Goal: Information Seeking & Learning: Learn about a topic

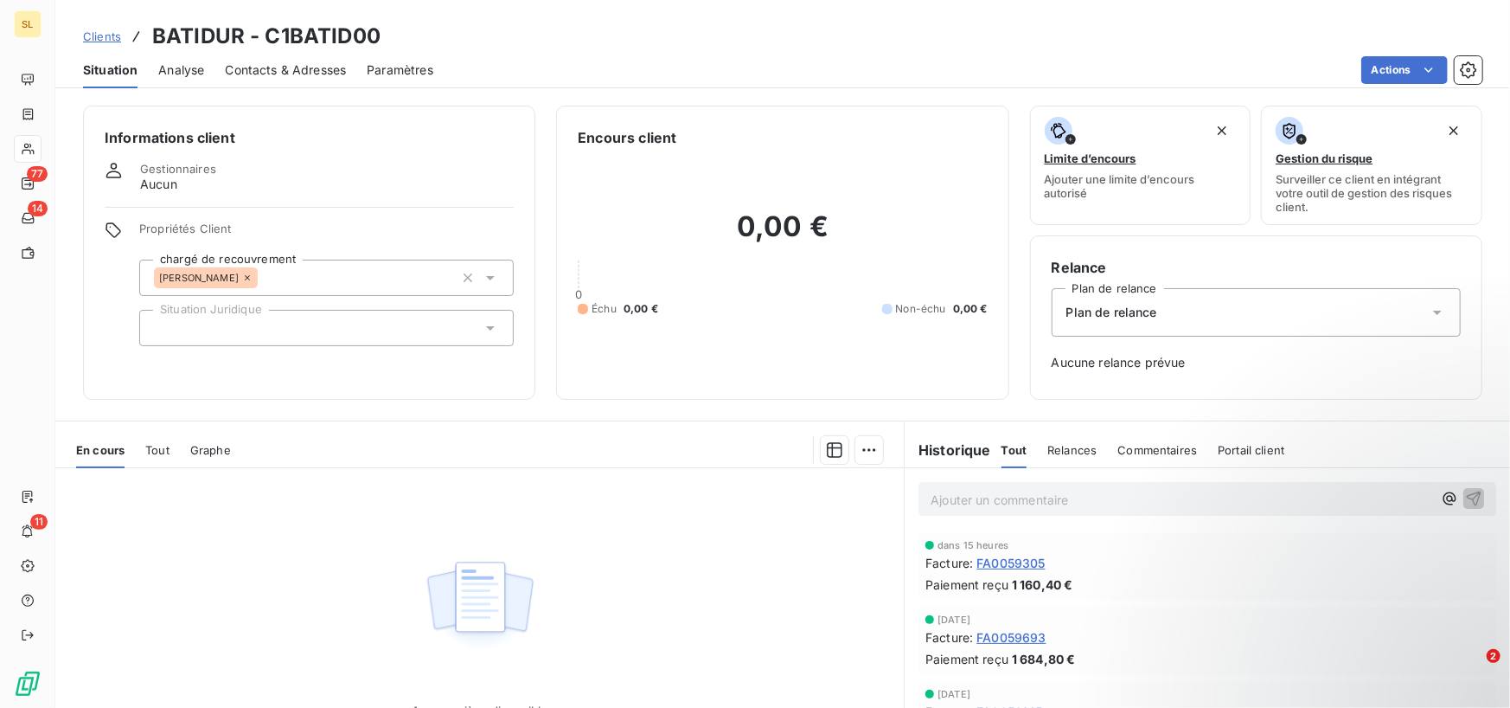
click at [981, 28] on div "Clients BATIDUR - C1BATID00" at bounding box center [782, 36] width 1455 height 31
click at [982, 28] on div "Clients BATIDUR - C1BATID00" at bounding box center [782, 36] width 1455 height 31
click at [933, 137] on div "Encours client" at bounding box center [782, 137] width 409 height 21
click at [949, 28] on div "Clients BATIDUR - C1BATID00" at bounding box center [782, 36] width 1455 height 31
click at [959, 64] on div "Actions" at bounding box center [968, 70] width 1029 height 28
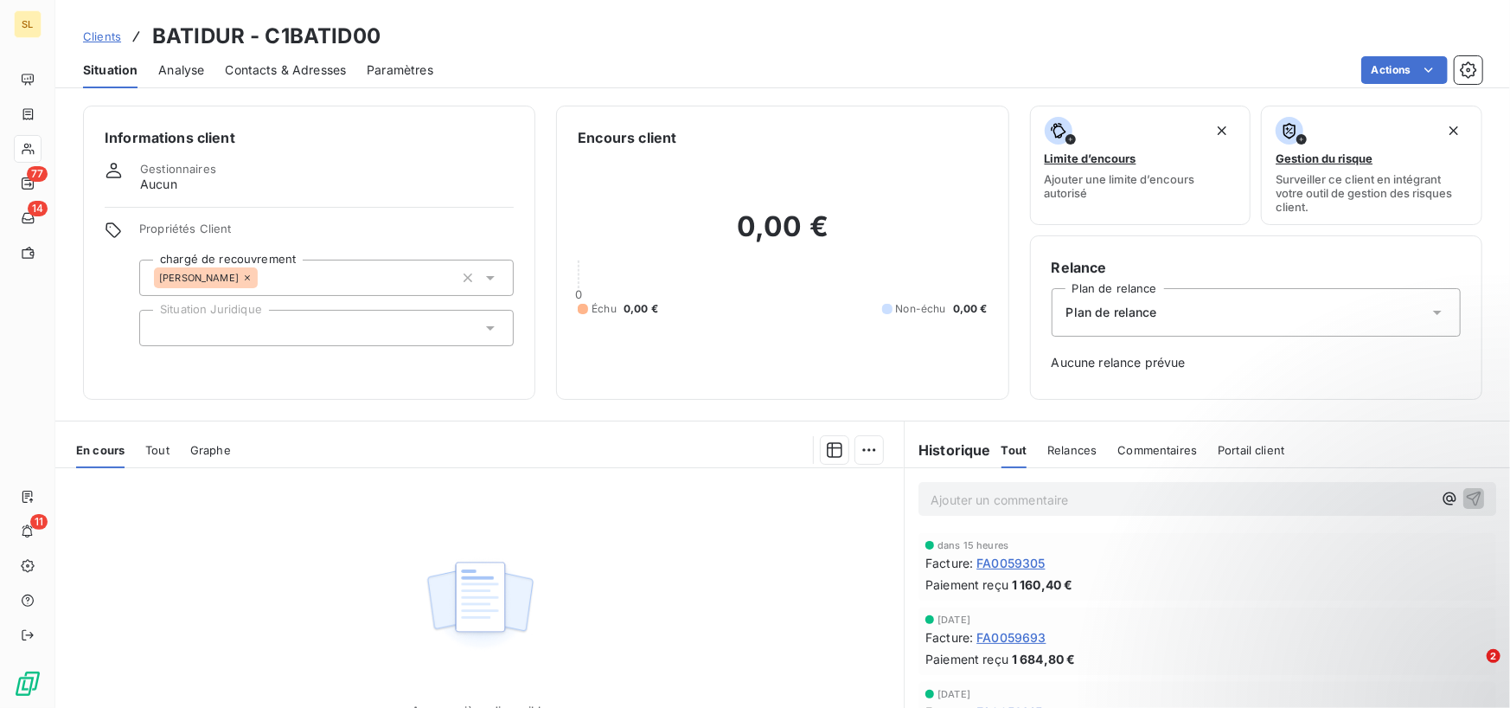
click at [948, 48] on div "Clients BATIDUR - C1BATID00" at bounding box center [782, 36] width 1455 height 31
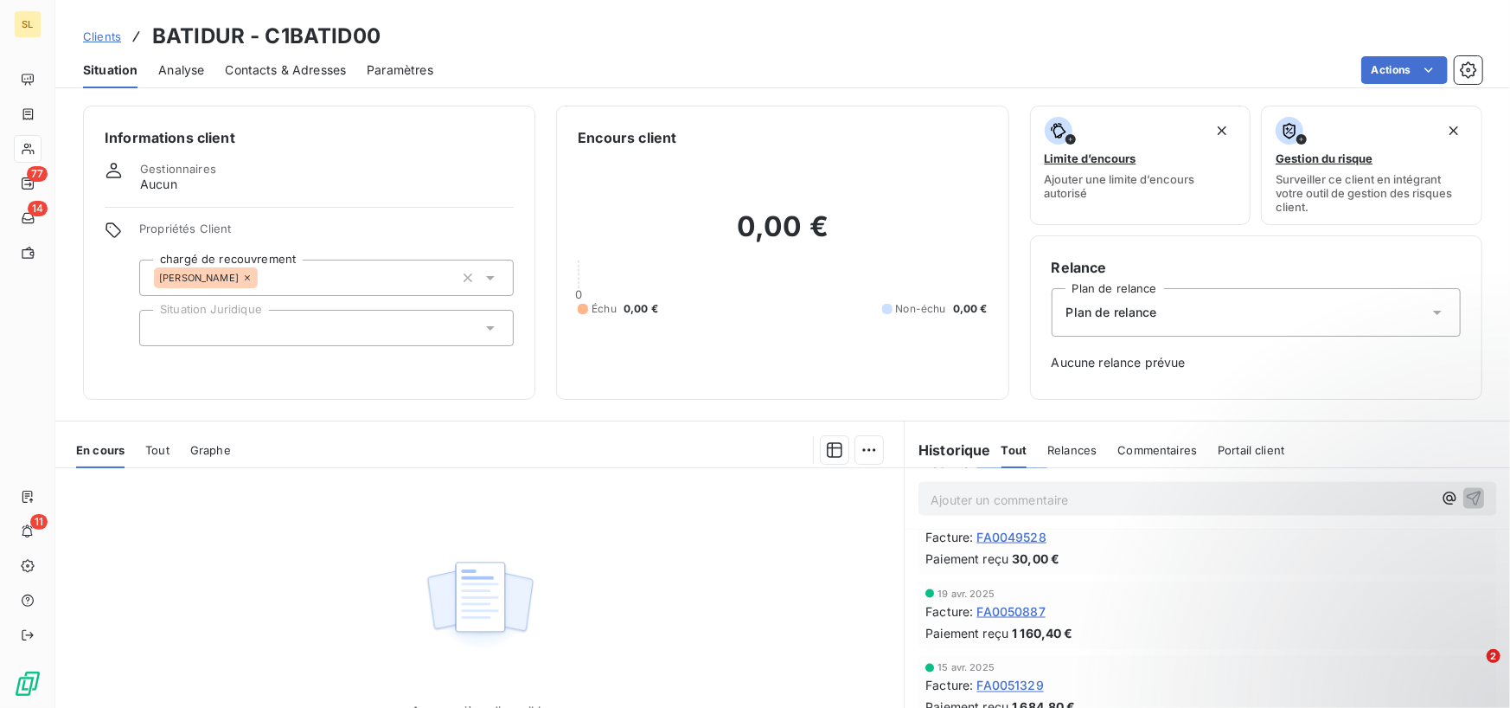
scroll to position [2150, 0]
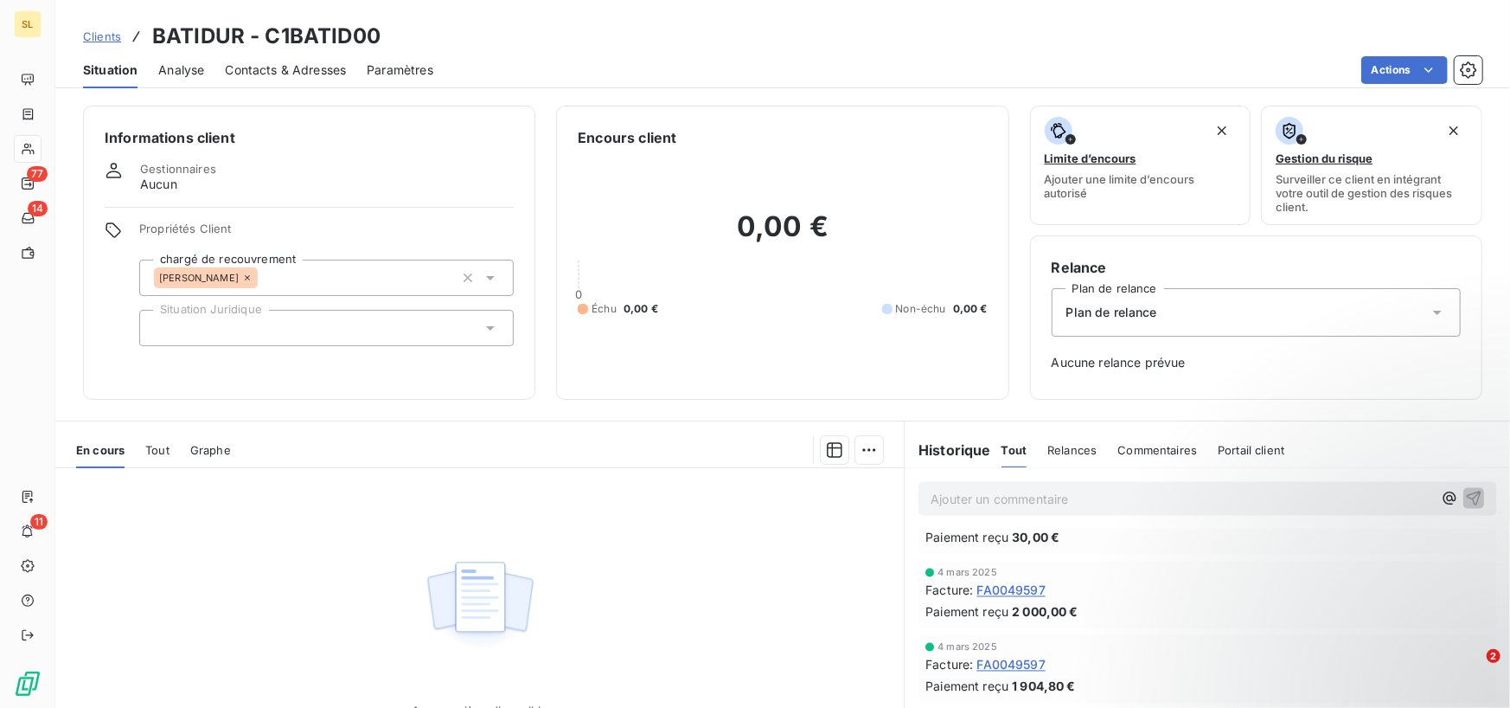
click at [177, 61] on span "Analyse" at bounding box center [181, 69] width 46 height 17
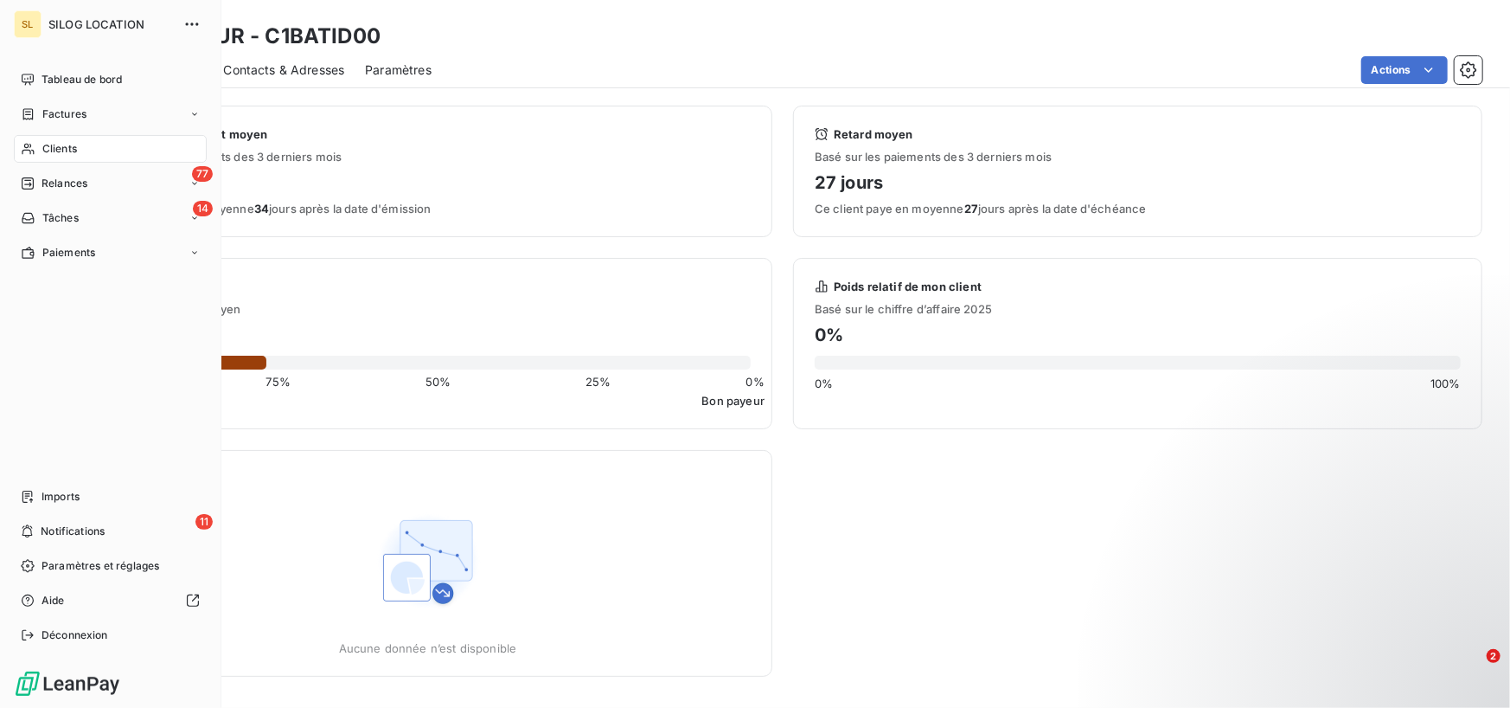
click at [48, 147] on span "Clients" at bounding box center [59, 149] width 35 height 16
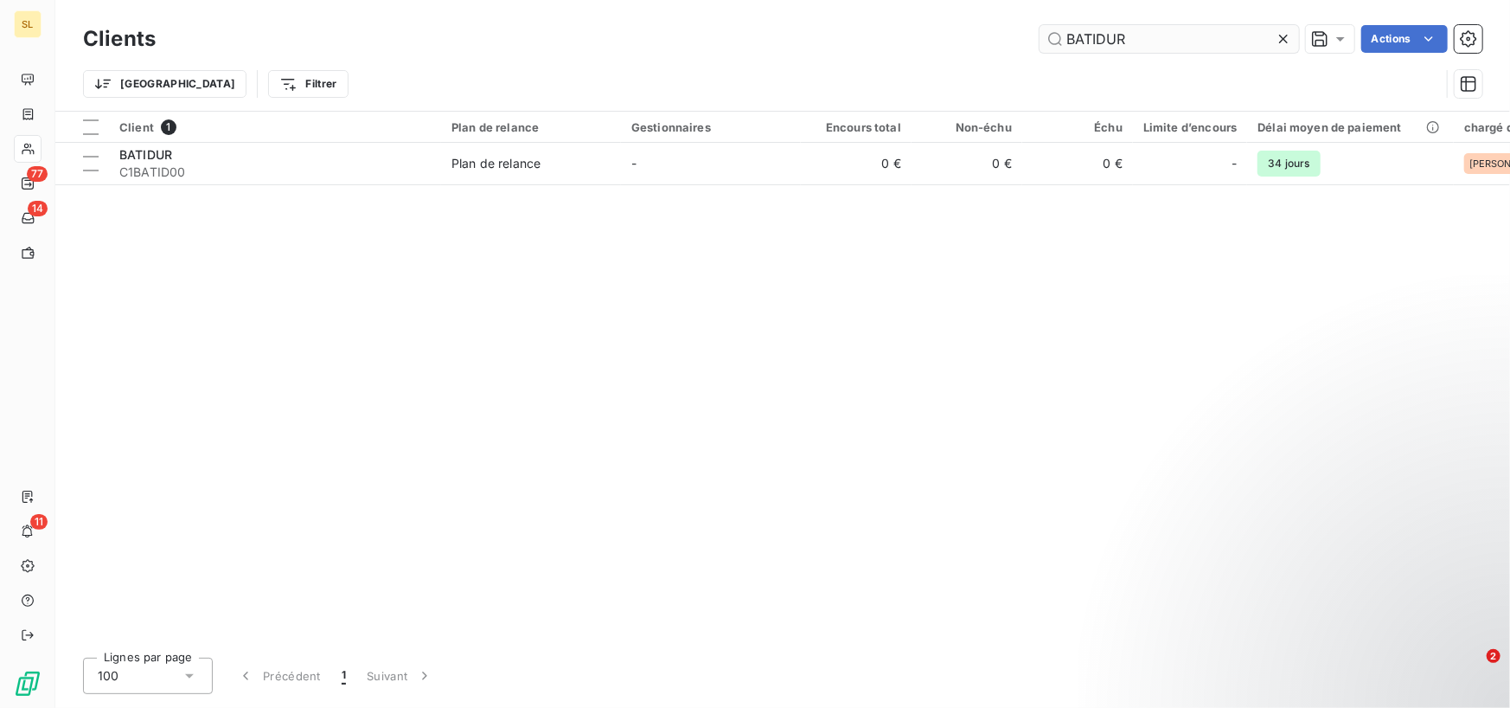
drag, startPoint x: 1163, startPoint y: 49, endPoint x: 1046, endPoint y: 25, distance: 119.3
click at [1046, 25] on input "BATIDUR" at bounding box center [1170, 39] width 260 height 28
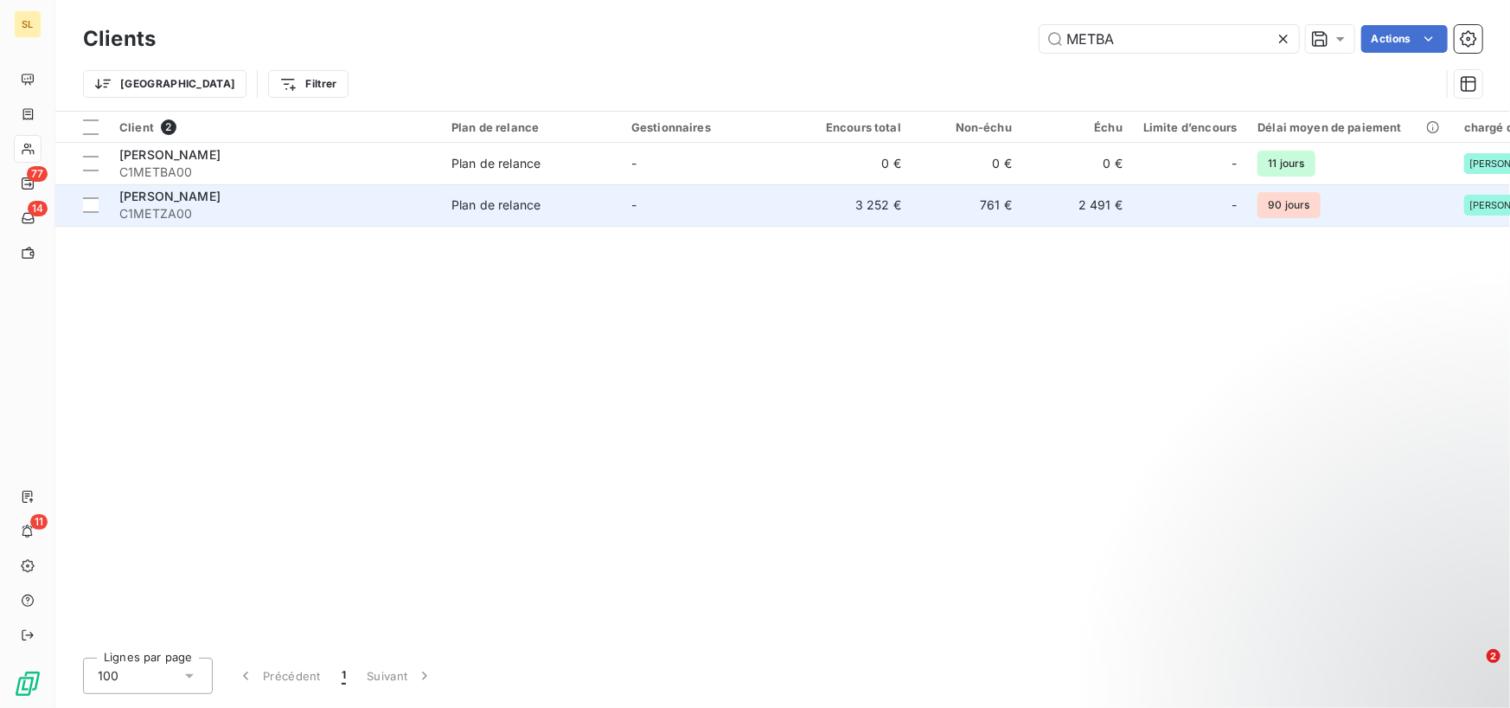
type input "METBA"
click at [207, 202] on span "[PERSON_NAME]" at bounding box center [169, 196] width 101 height 15
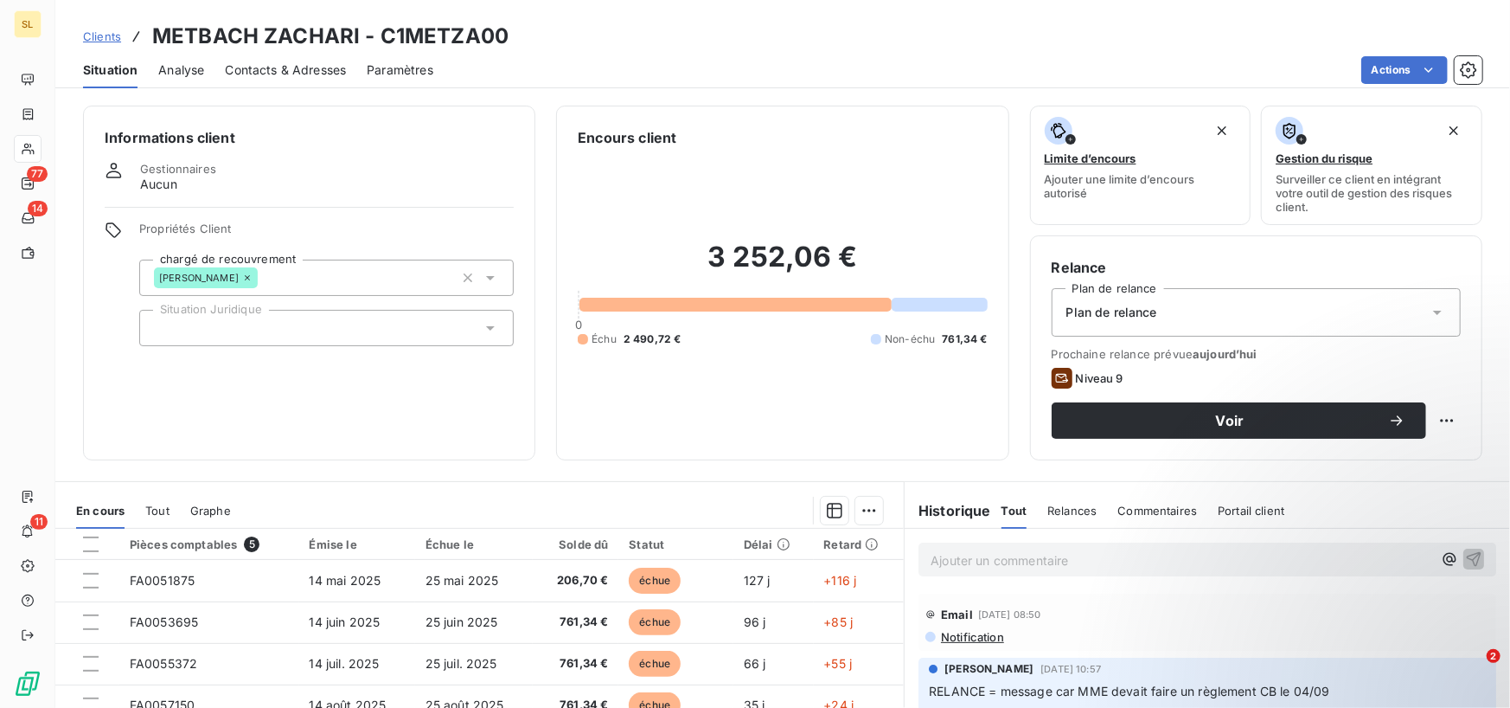
scroll to position [87, 0]
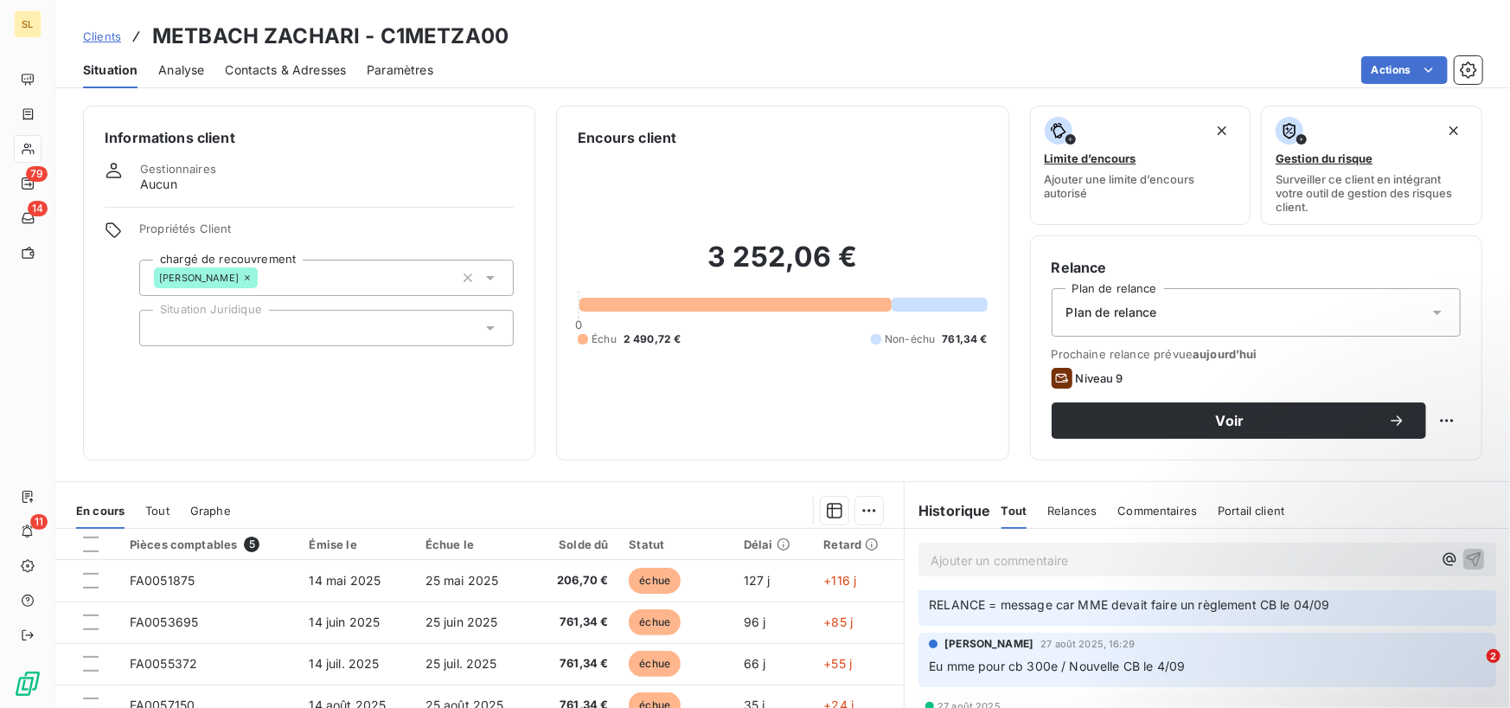
click at [1054, 53] on div "Clients METBACH ZACHARI - C1METZA00 Situation Analyse Contacts & Adresses Param…" at bounding box center [782, 44] width 1455 height 88
click at [979, 563] on p "Ajouter un commentaire ﻿" at bounding box center [1182, 560] width 502 height 22
click at [931, 556] on span "Attention Carte grise détournée" at bounding box center [1022, 558] width 183 height 15
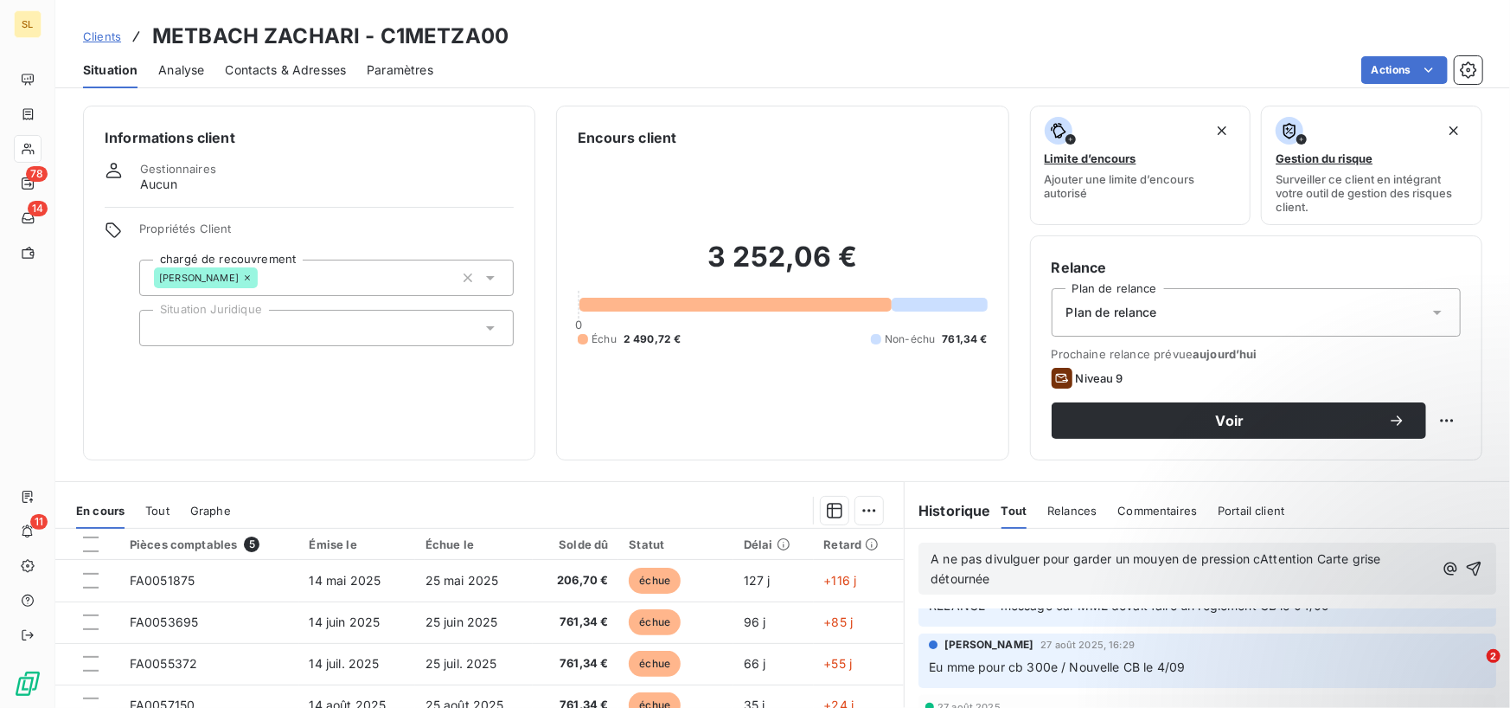
click at [1150, 560] on span "A ne pas divulguer pour garder un mouyen de pression cAttention Carte grise dét…" at bounding box center [1157, 568] width 453 height 35
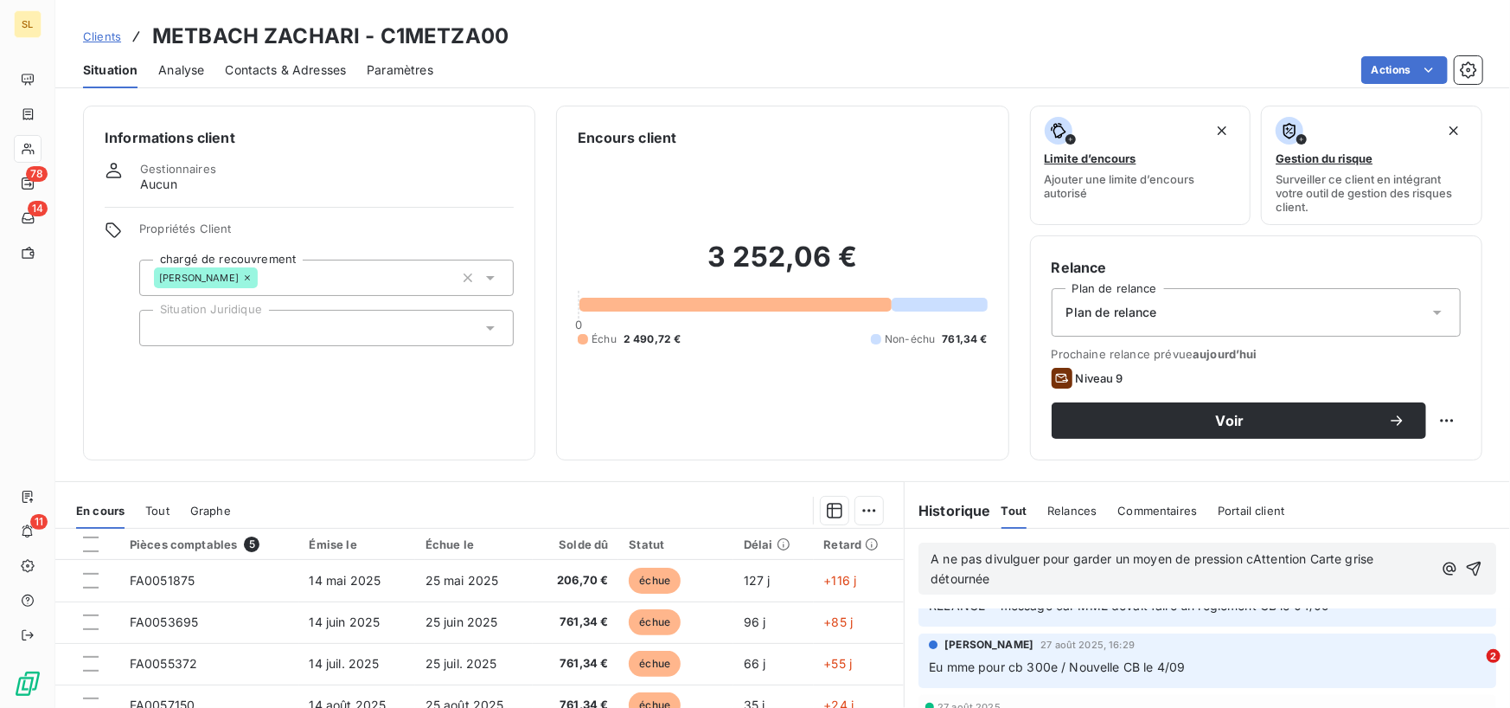
click at [1245, 559] on span "A ne pas divulguer pour garder un moyen de pression cAttention Carte grise déto…" at bounding box center [1154, 568] width 446 height 35
click at [1035, 558] on span "A ne pas divulguer pour garder un moyen de pression mais Attention Carte grise …" at bounding box center [1167, 568] width 473 height 35
click at [1095, 580] on p "A ne pas divulguer au client pour garder un moyen de pression mais Attention Ca…" at bounding box center [1184, 569] width 507 height 40
click at [1293, 554] on span "A ne pas divulguer au client pour garder un moyen de pression mais Attention Ca…" at bounding box center [1178, 568] width 494 height 35
click at [1219, 587] on p "A ne pas divulguer au client pour garder un moyen de pression mais Attention Ca…" at bounding box center [1185, 569] width 509 height 40
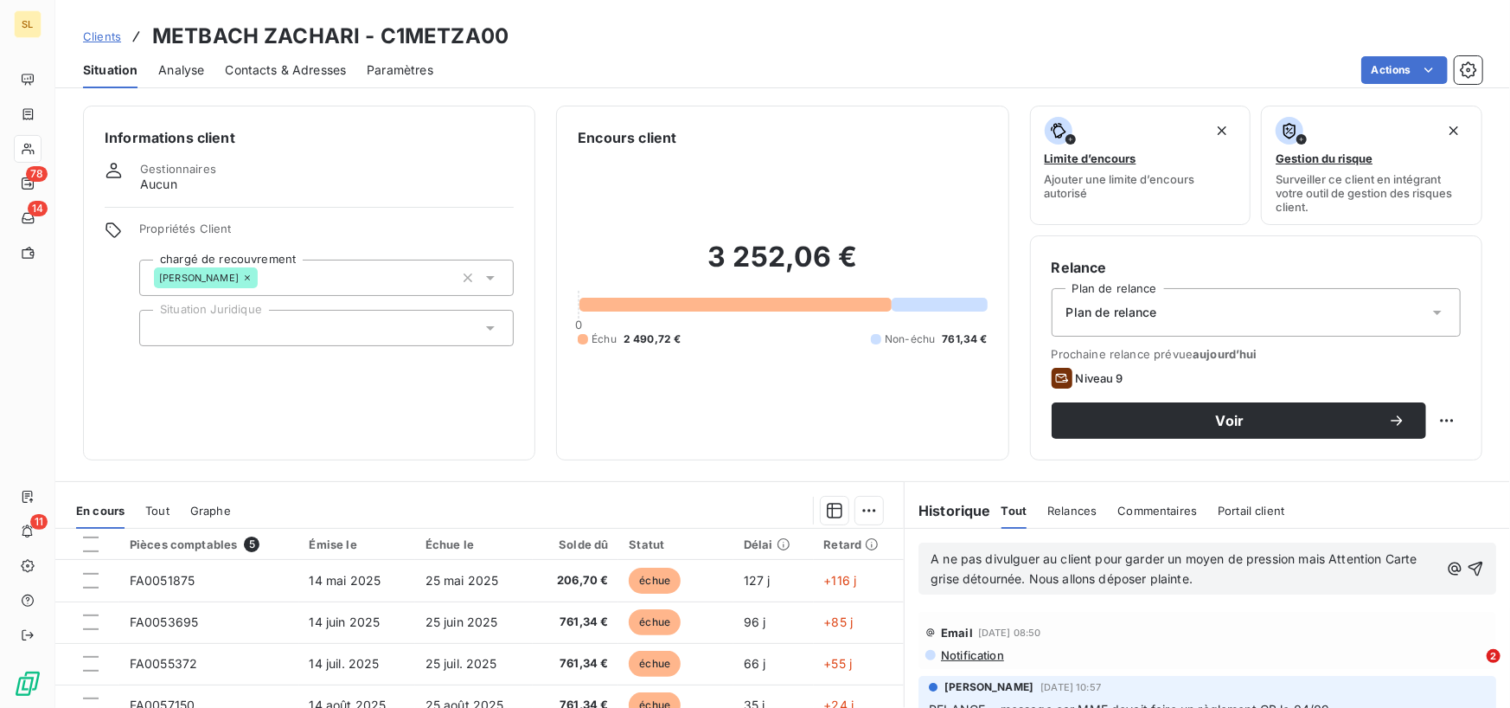
scroll to position [0, 0]
click at [1469, 573] on icon "button" at bounding box center [1476, 568] width 15 height 15
